Goal: Task Accomplishment & Management: Manage account settings

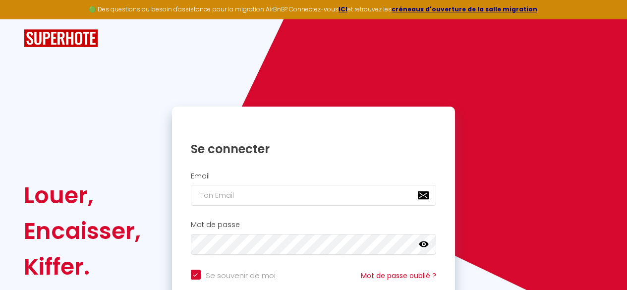
scroll to position [88, 0]
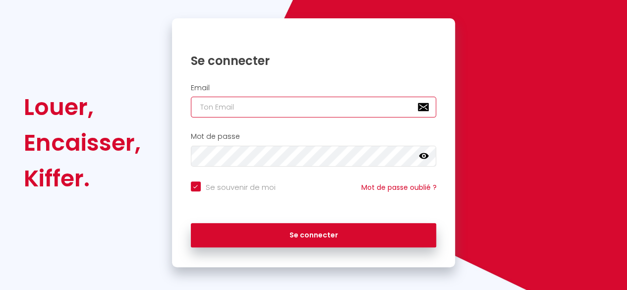
drag, startPoint x: 0, startPoint y: 0, endPoint x: 283, endPoint y: 102, distance: 301.1
click at [283, 102] on input "email" at bounding box center [314, 107] width 246 height 21
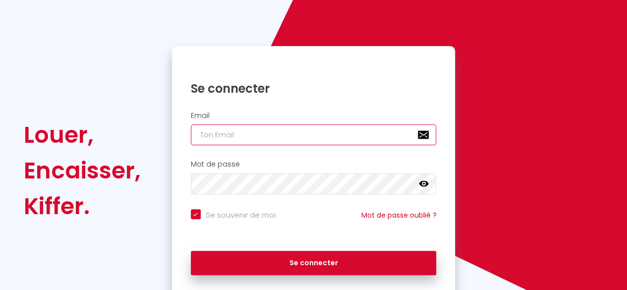
scroll to position [0, 0]
click at [273, 129] on input "email" at bounding box center [314, 134] width 246 height 21
type input "[EMAIL_ADDRESS][DOMAIN_NAME]"
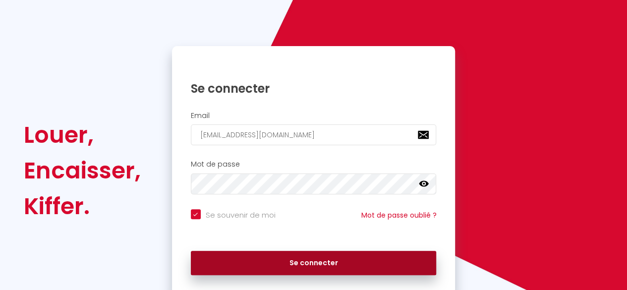
click at [254, 262] on button "Se connecter" at bounding box center [314, 263] width 246 height 25
checkbox input "true"
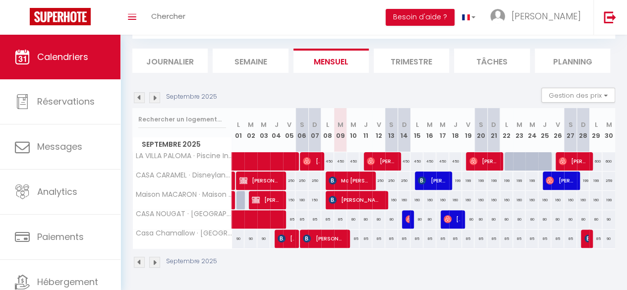
scroll to position [60, 0]
click at [160, 93] on img at bounding box center [154, 97] width 11 height 11
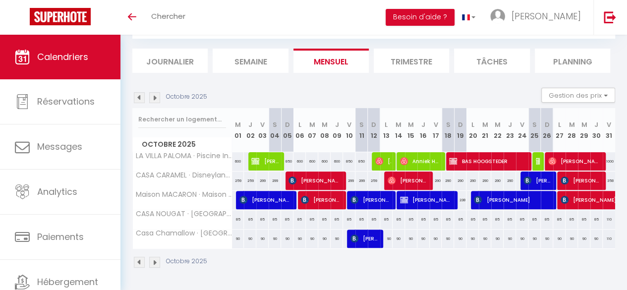
click at [160, 93] on img at bounding box center [154, 97] width 11 height 11
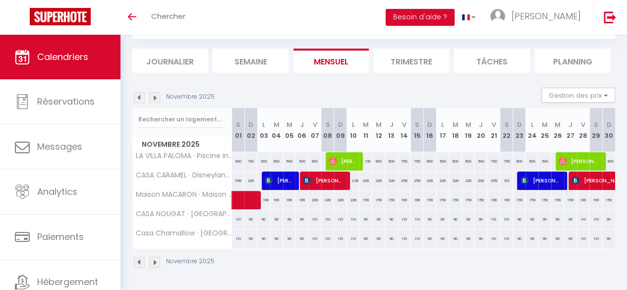
click at [160, 93] on img at bounding box center [154, 97] width 11 height 11
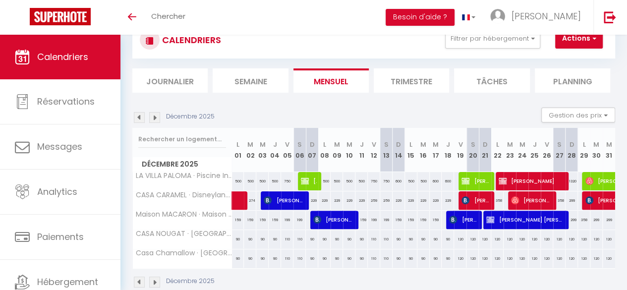
scroll to position [60, 0]
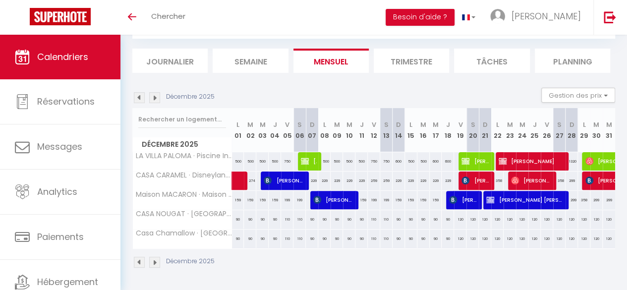
click at [160, 93] on img at bounding box center [154, 97] width 11 height 11
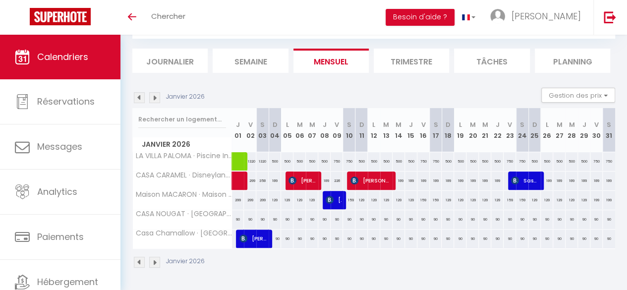
click at [160, 93] on img at bounding box center [154, 97] width 11 height 11
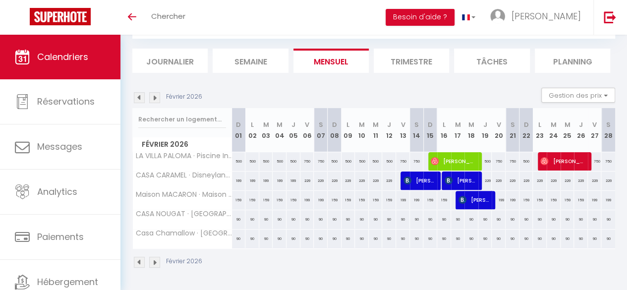
click at [160, 93] on img at bounding box center [154, 97] width 11 height 11
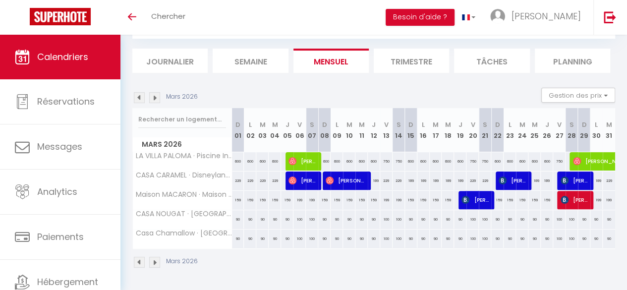
click at [160, 93] on img at bounding box center [154, 97] width 11 height 11
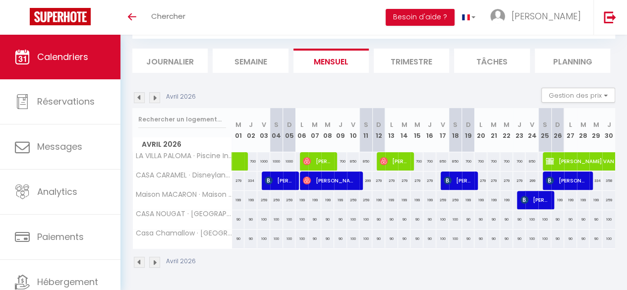
click at [160, 93] on img at bounding box center [154, 97] width 11 height 11
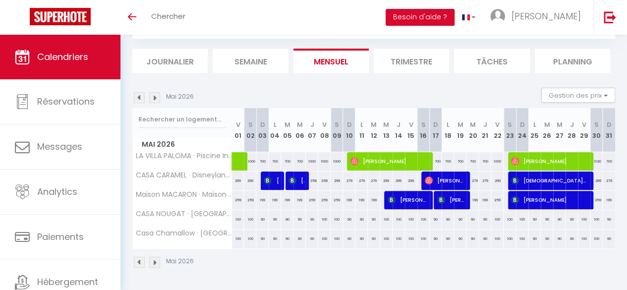
click at [160, 93] on img at bounding box center [154, 97] width 11 height 11
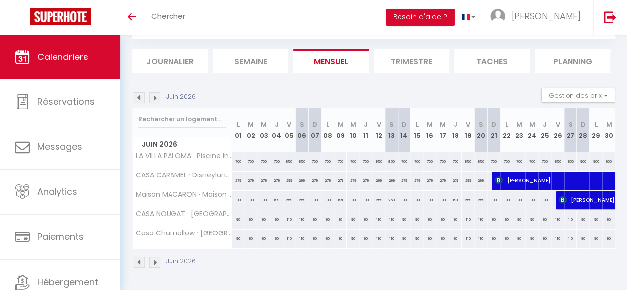
click at [160, 93] on img at bounding box center [154, 97] width 11 height 11
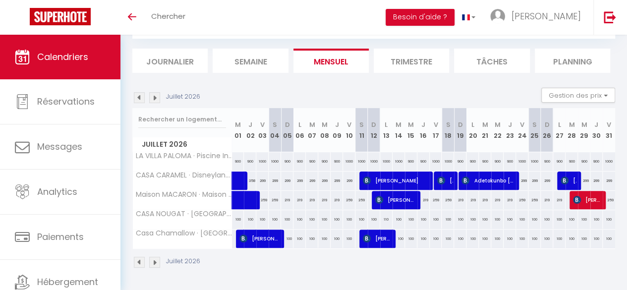
click at [160, 93] on img at bounding box center [154, 97] width 11 height 11
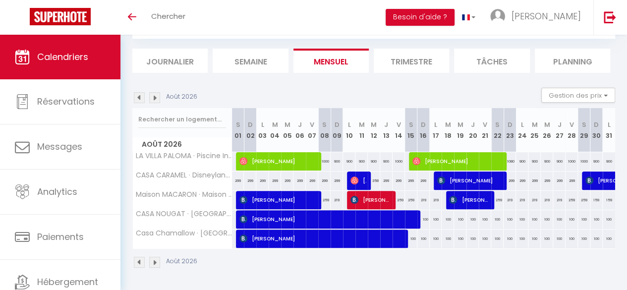
click at [160, 93] on img at bounding box center [154, 97] width 11 height 11
